Goal: Transaction & Acquisition: Register for event/course

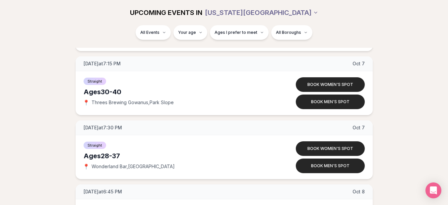
scroll to position [2768, 0]
click at [392, 36] on div "All Events Your age Ages I prefer to meet All Boroughs" at bounding box center [223, 33] width 371 height 17
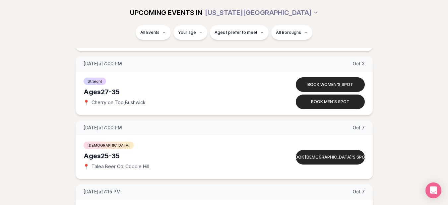
scroll to position [2193, 0]
